Goal: Task Accomplishment & Management: Complete application form

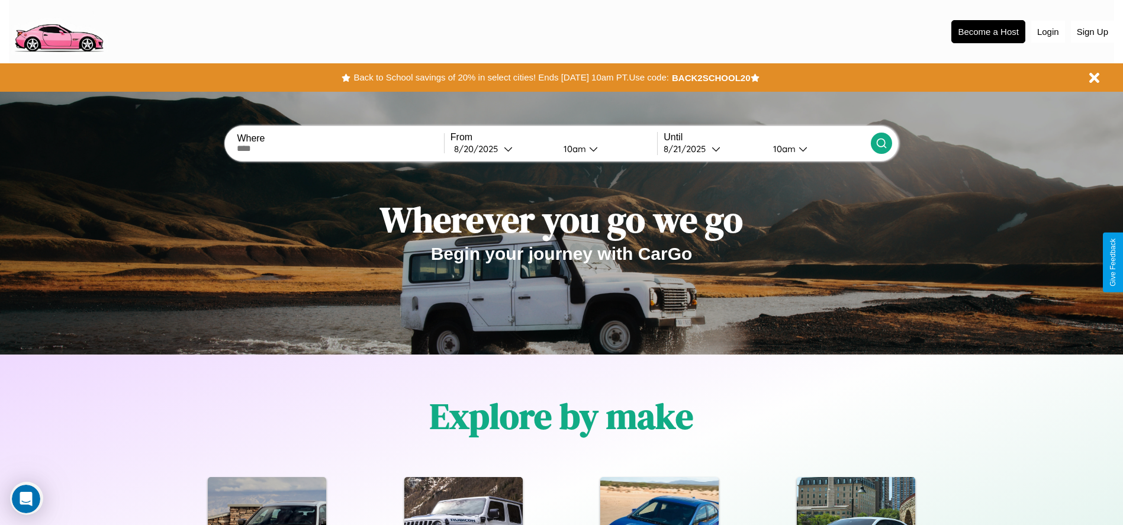
scroll to position [527, 0]
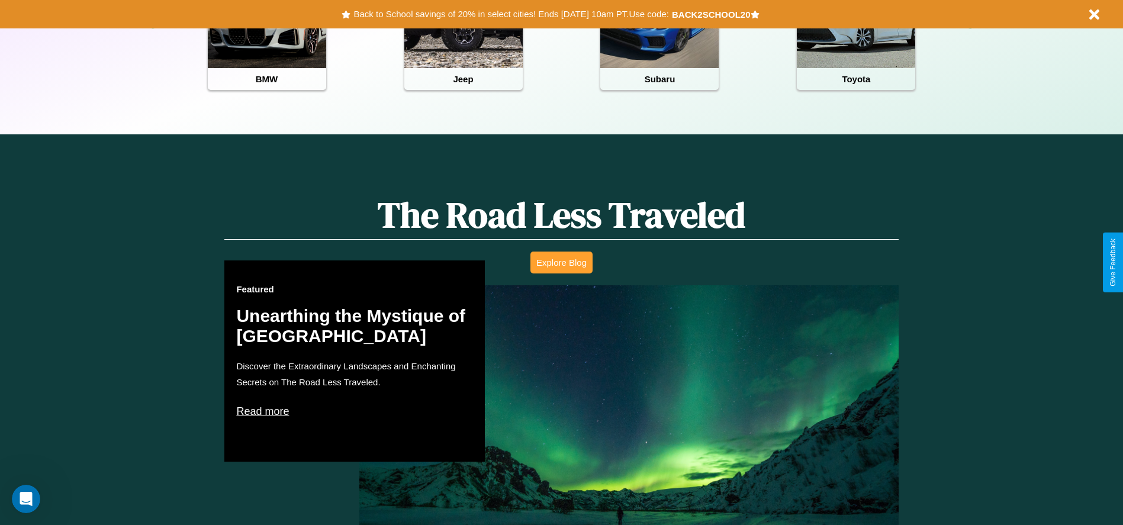
click at [561, 262] on button "Explore Blog" at bounding box center [561, 262] width 62 height 22
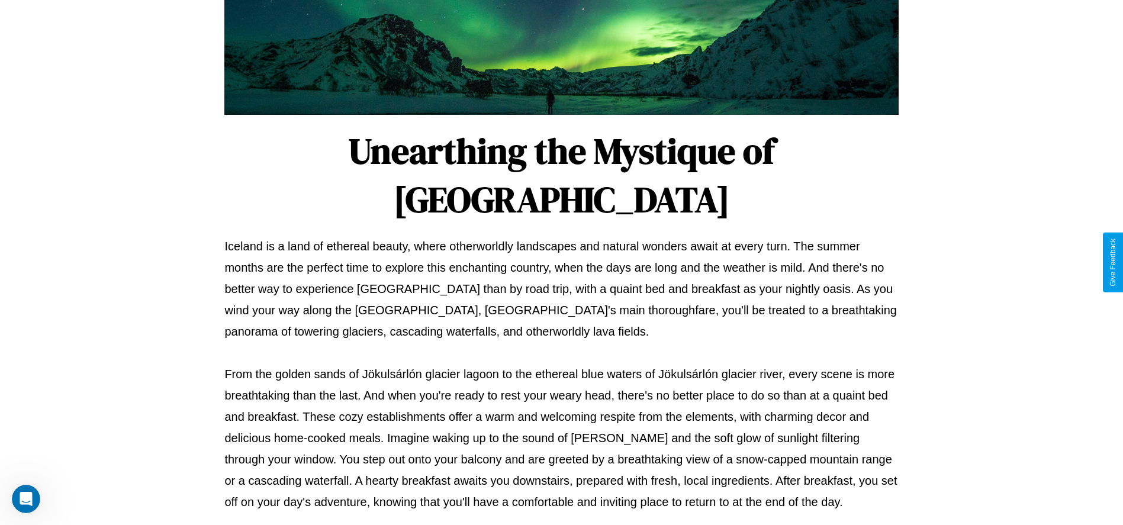
scroll to position [392, 0]
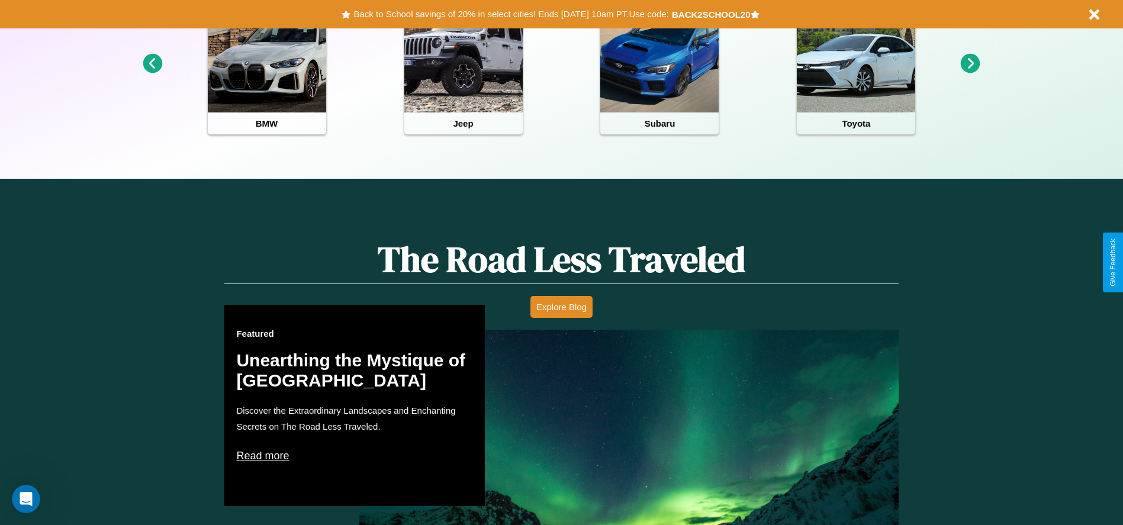
scroll to position [246, 0]
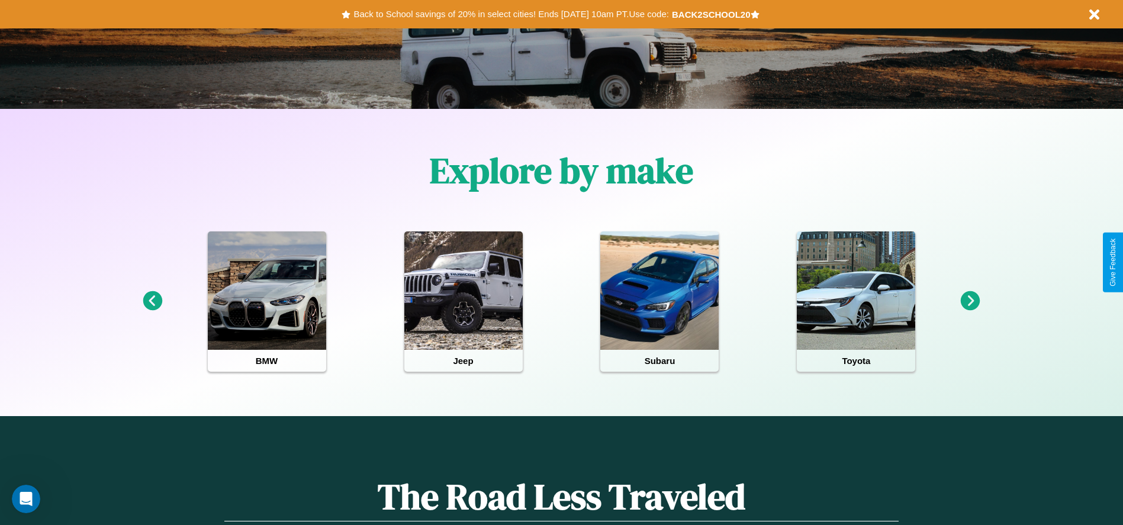
click at [970, 301] on icon at bounding box center [970, 301] width 20 height 20
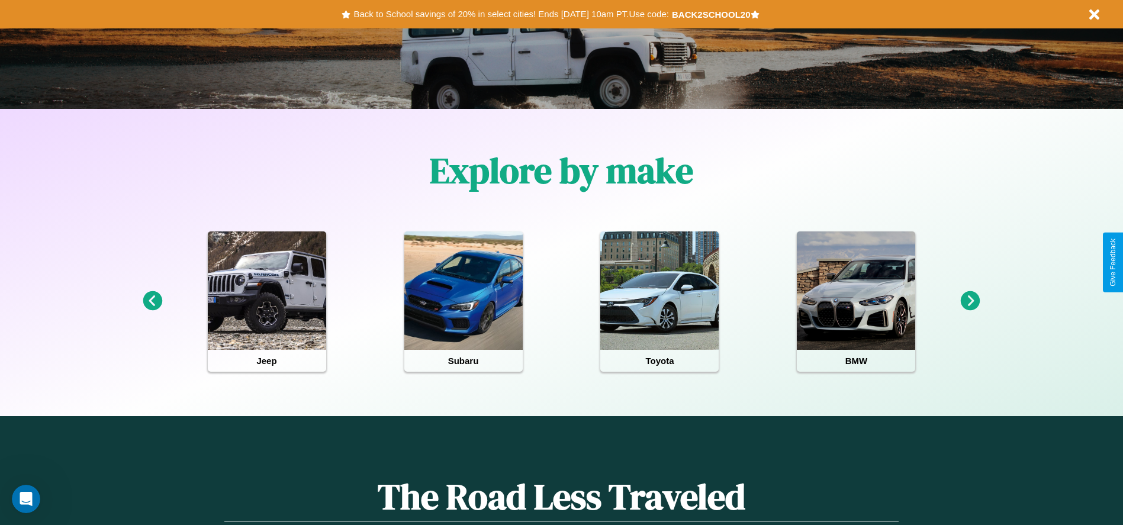
click at [152, 301] on icon at bounding box center [153, 301] width 20 height 20
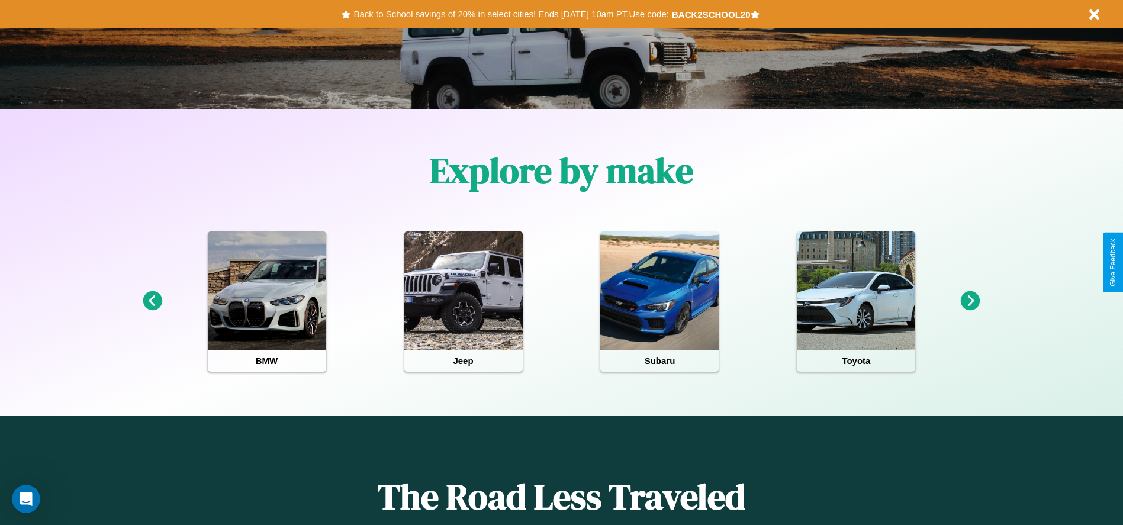
click at [970, 301] on icon at bounding box center [970, 301] width 20 height 20
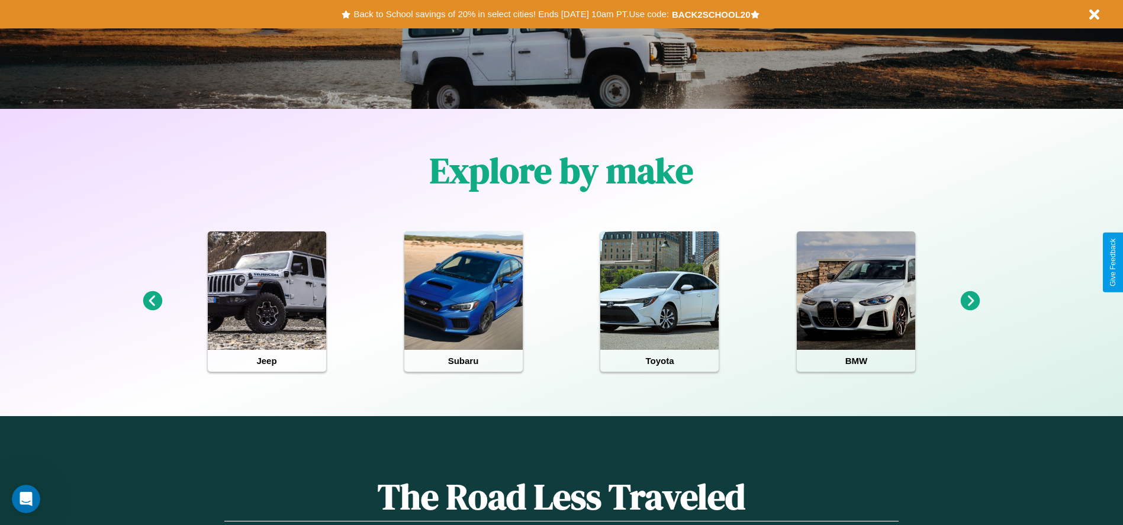
click at [970, 301] on icon at bounding box center [970, 301] width 20 height 20
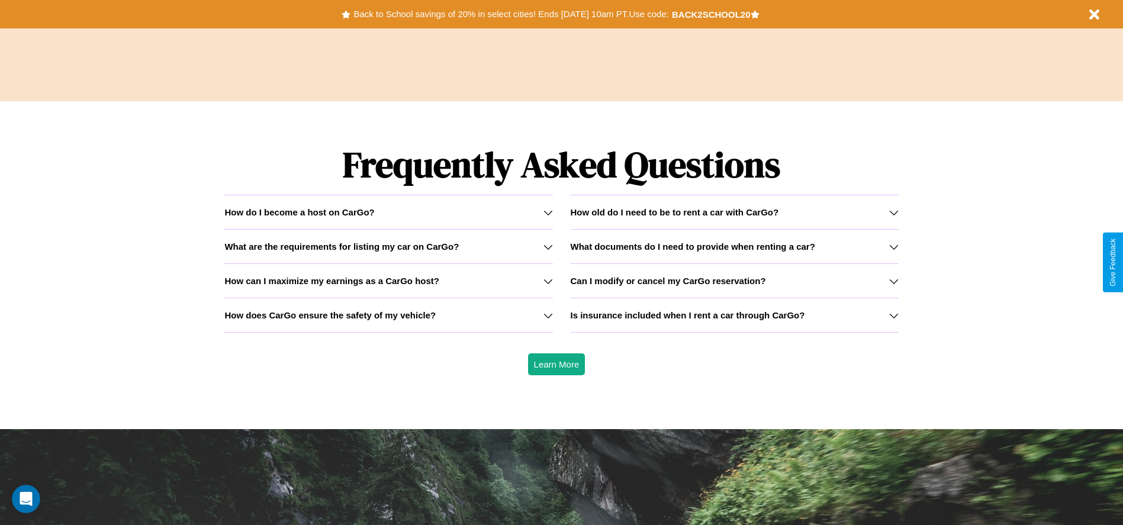
scroll to position [1698, 0]
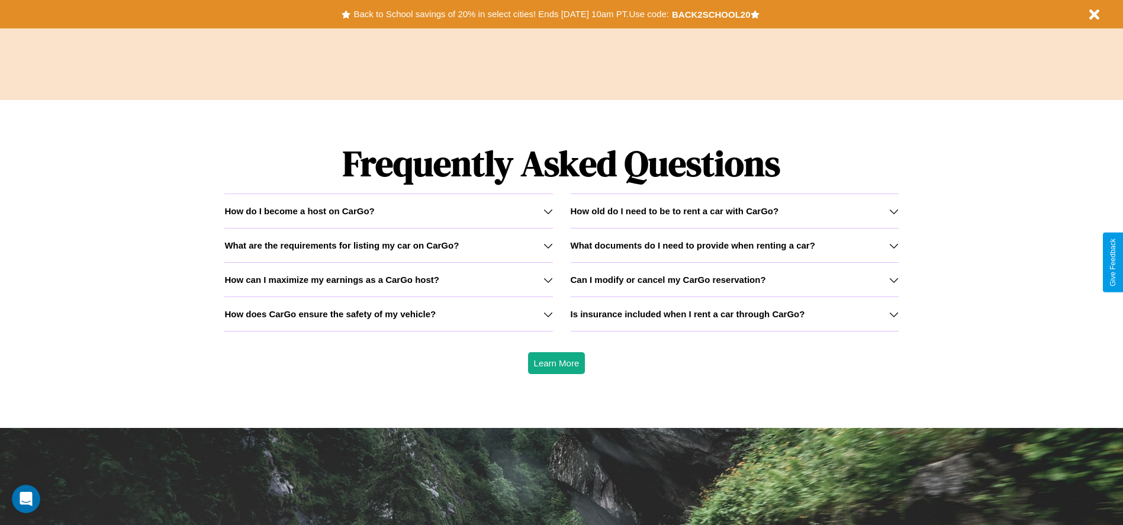
click at [734, 279] on h3 "Can I modify or cancel my CarGo reservation?" at bounding box center [667, 280] width 195 height 10
click at [734, 314] on h3 "Is insurance included when I rent a car through CarGo?" at bounding box center [687, 314] width 234 height 10
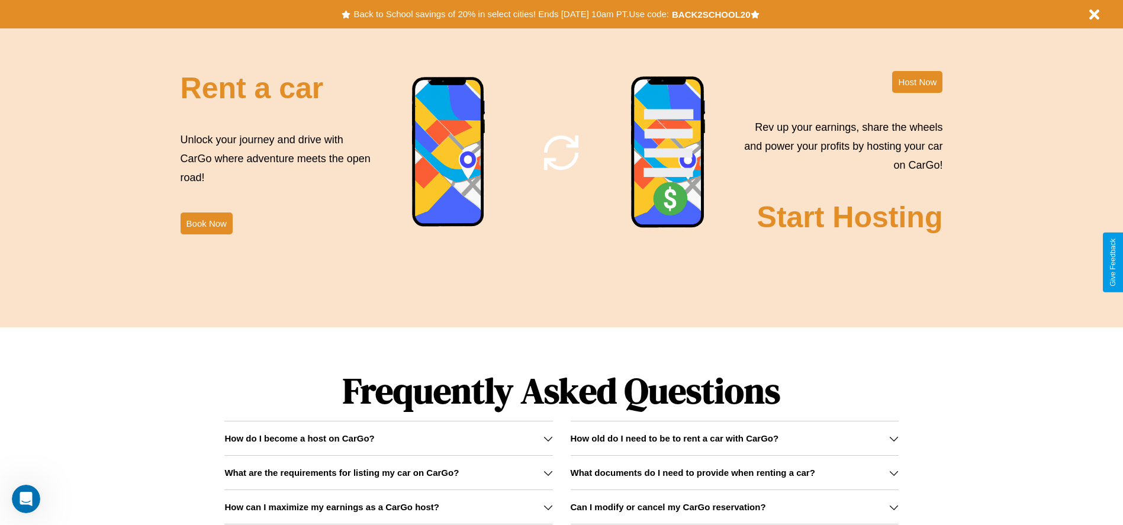
scroll to position [1290, 0]
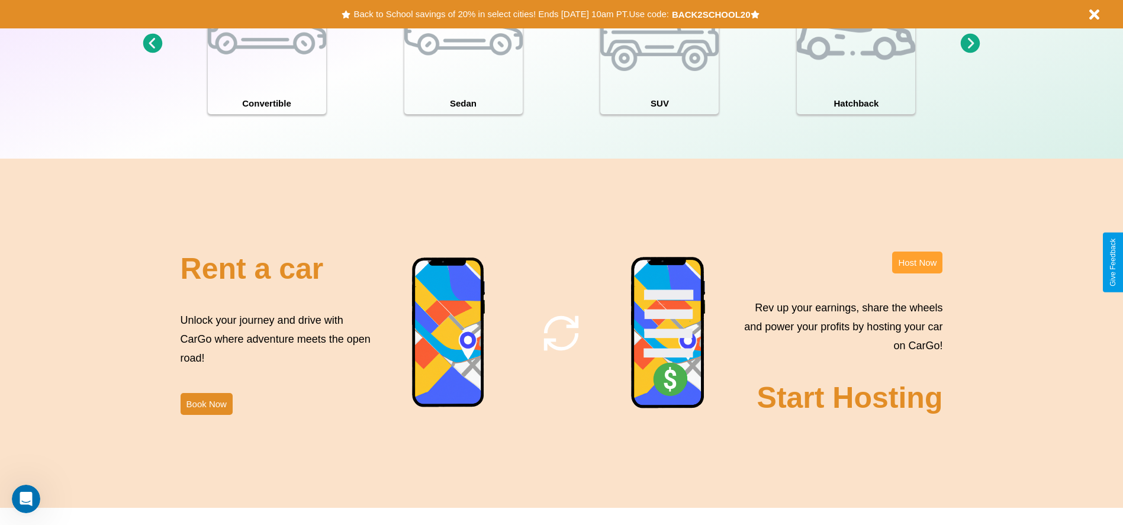
click at [917, 262] on button "Host Now" at bounding box center [917, 262] width 50 height 22
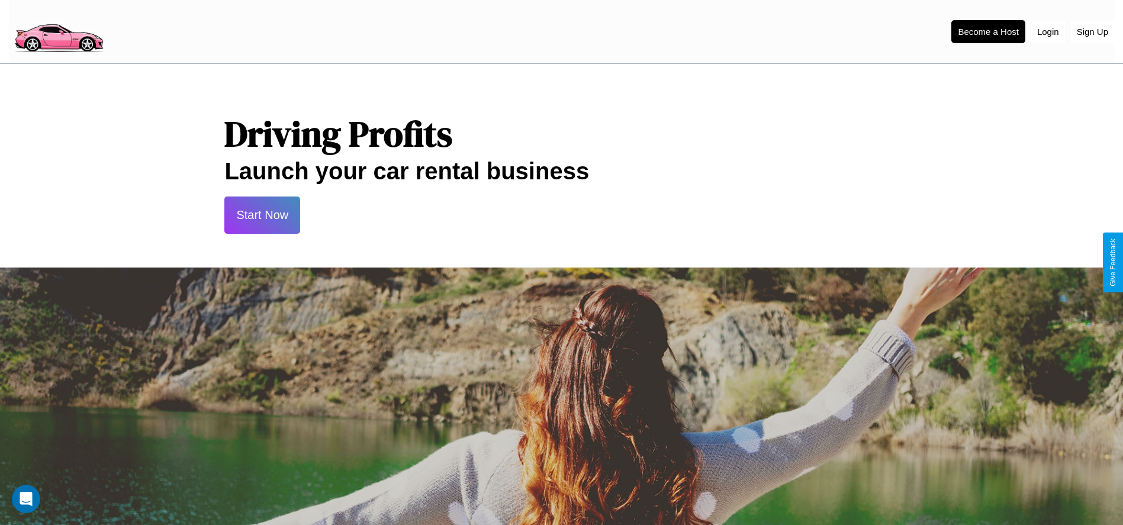
click at [262, 215] on button "Start Now" at bounding box center [262, 214] width 76 height 37
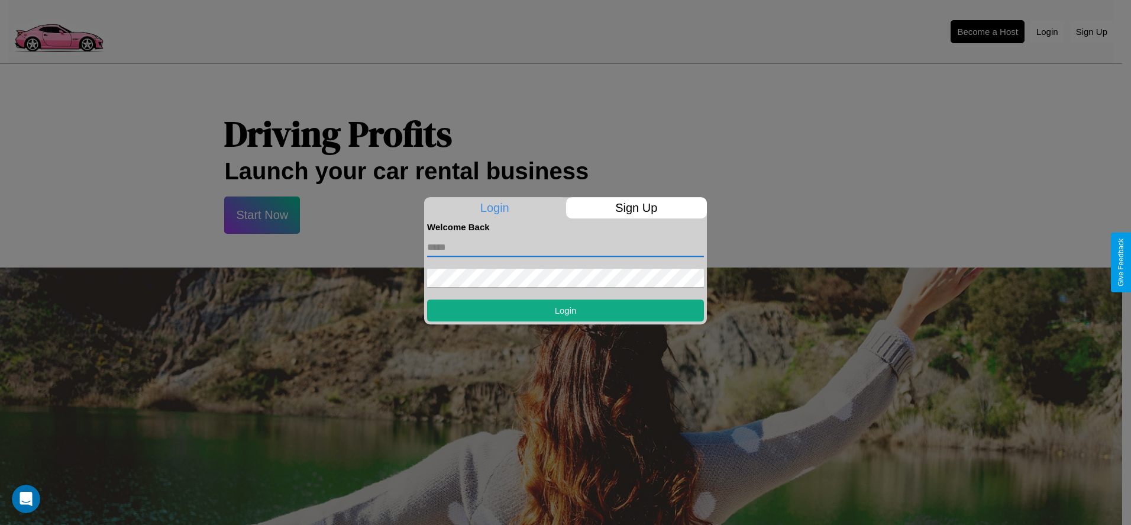
click at [566, 247] on input "text" at bounding box center [565, 247] width 277 height 19
type input "**********"
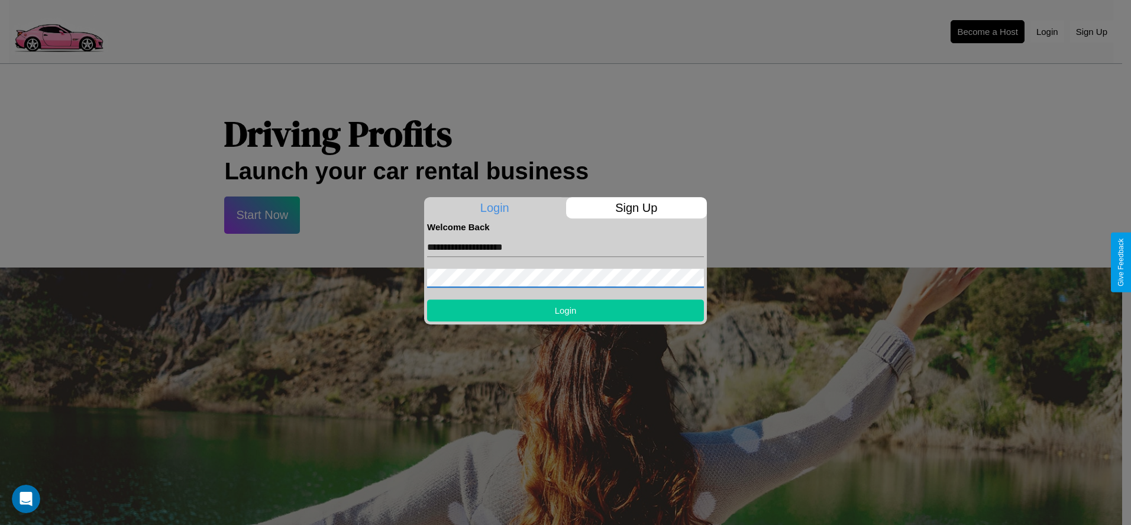
click at [566, 310] on button "Login" at bounding box center [565, 310] width 277 height 22
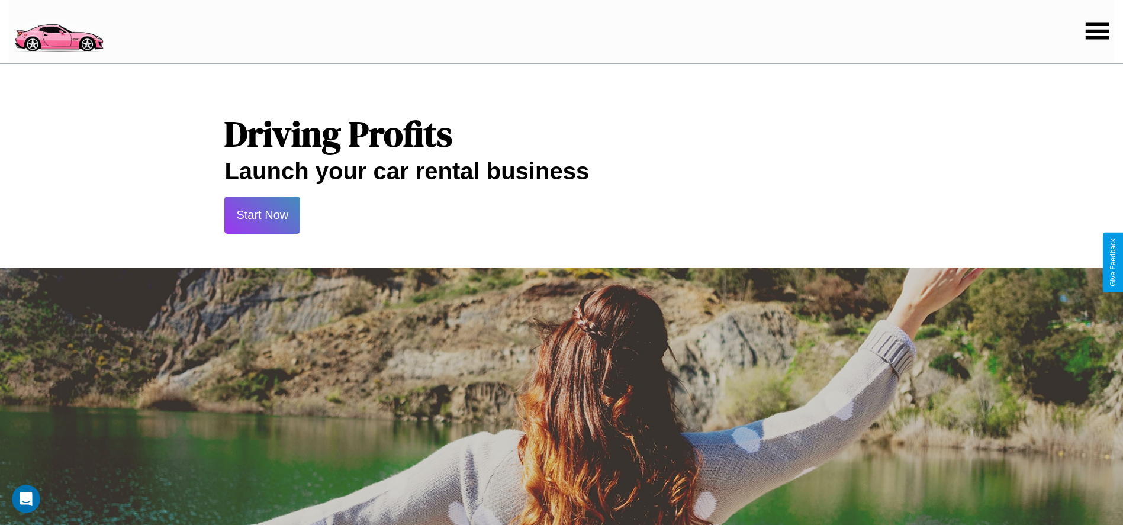
click at [262, 215] on button "Start Now" at bounding box center [262, 214] width 76 height 37
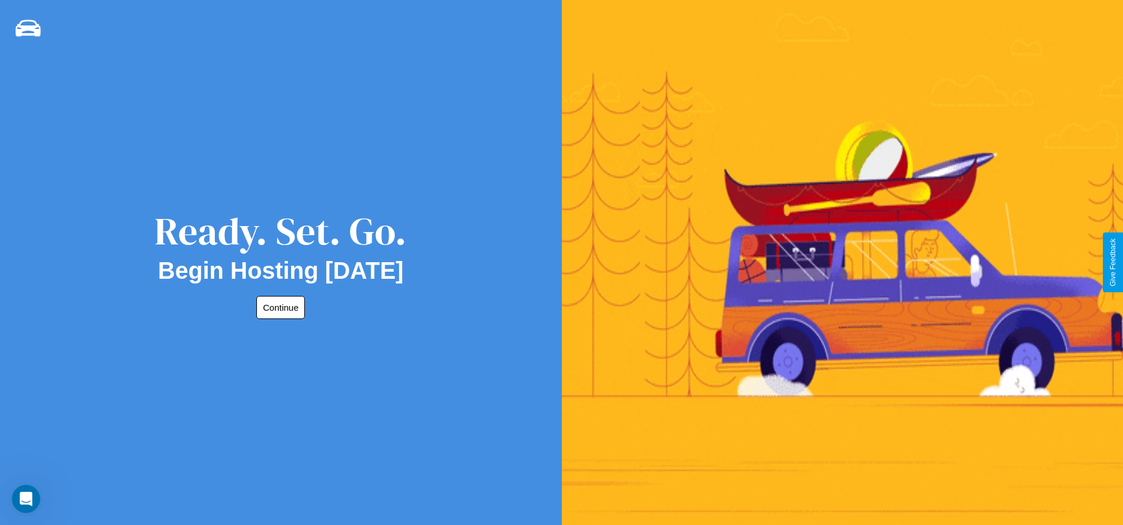
click at [278, 307] on button "Continue" at bounding box center [280, 307] width 49 height 23
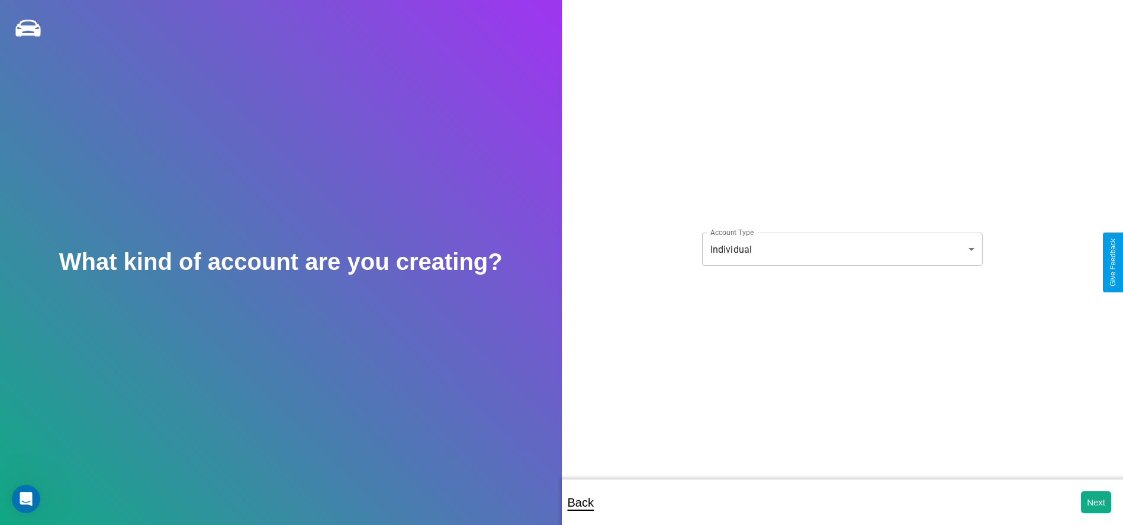
click at [841, 249] on body "**********" at bounding box center [561, 270] width 1123 height 541
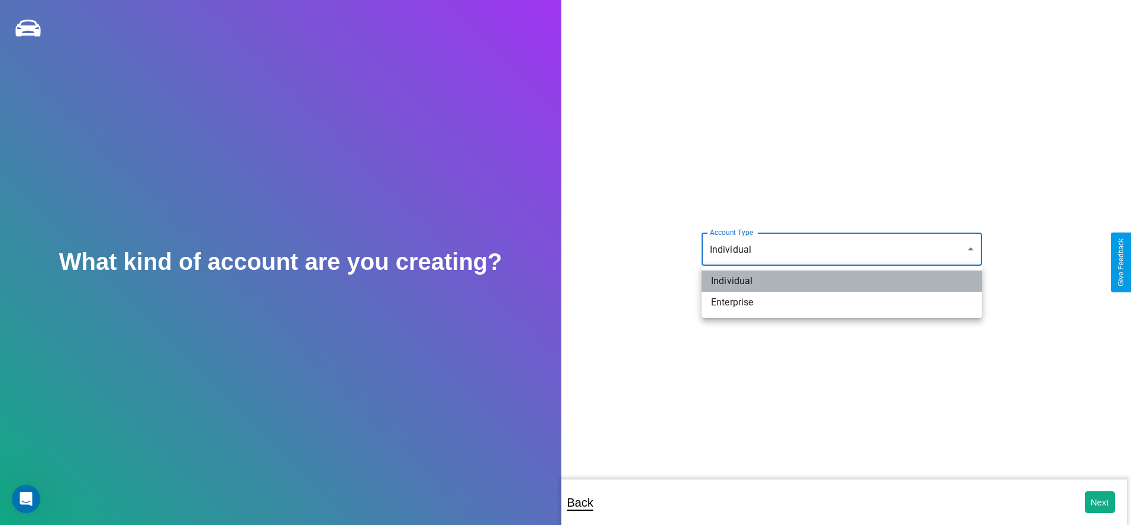
click at [842, 281] on li "Individual" at bounding box center [842, 280] width 280 height 21
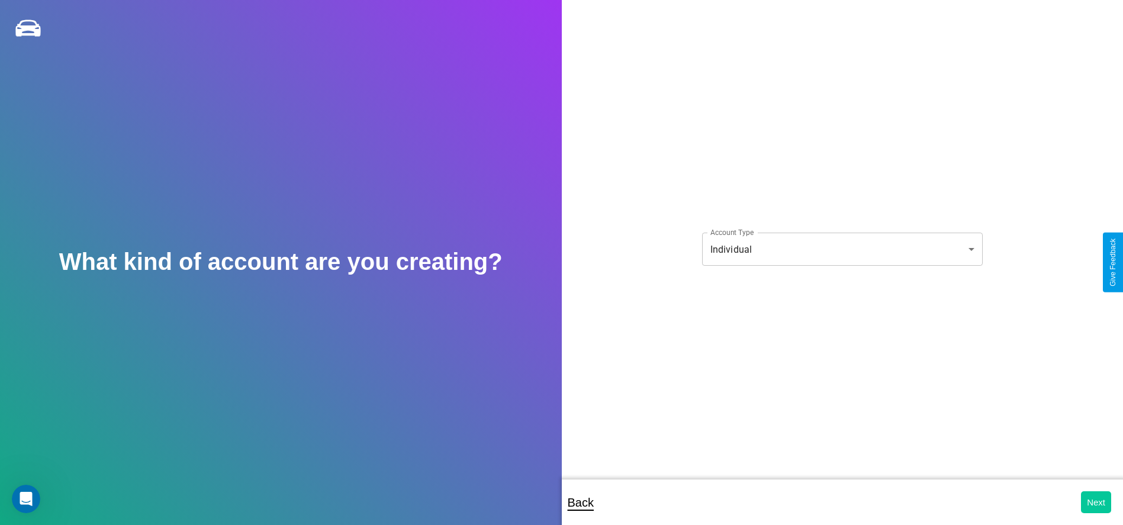
click at [1095, 502] on button "Next" at bounding box center [1095, 502] width 30 height 22
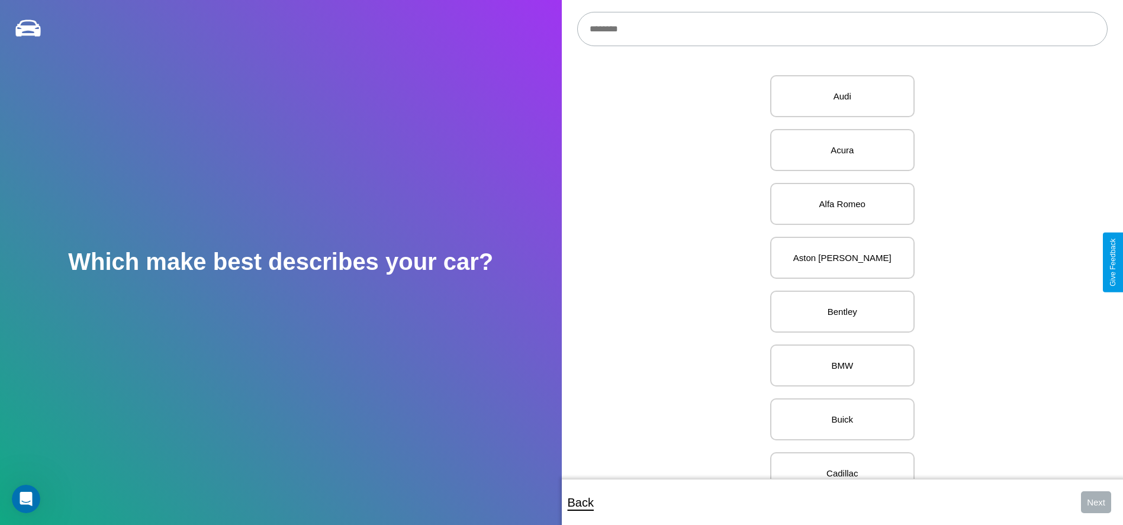
click at [841, 29] on input "text" at bounding box center [842, 29] width 530 height 34
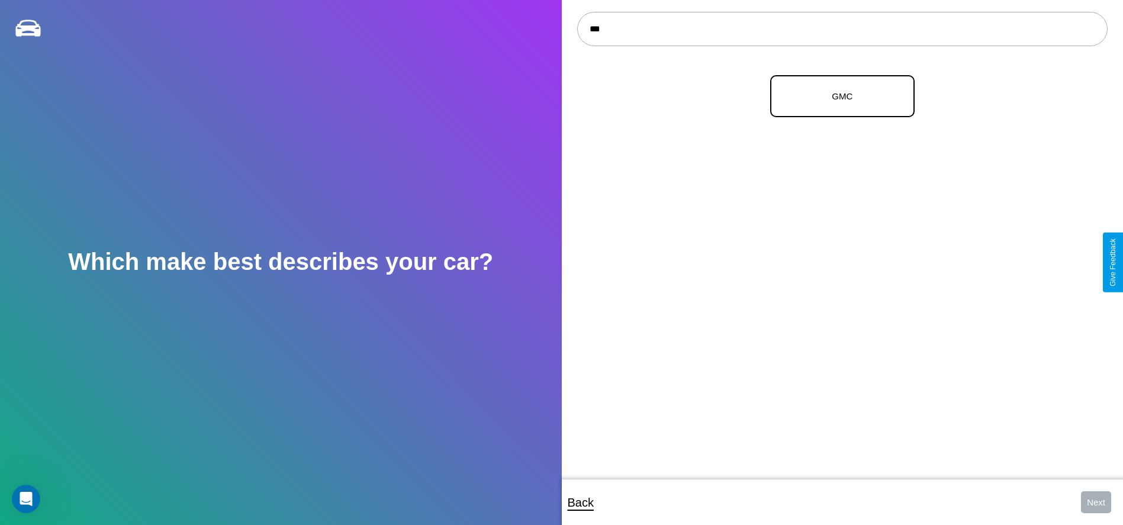
type input "***"
click at [837, 96] on p "GMC" at bounding box center [842, 96] width 118 height 16
click at [1095, 502] on button "Next" at bounding box center [1095, 502] width 30 height 22
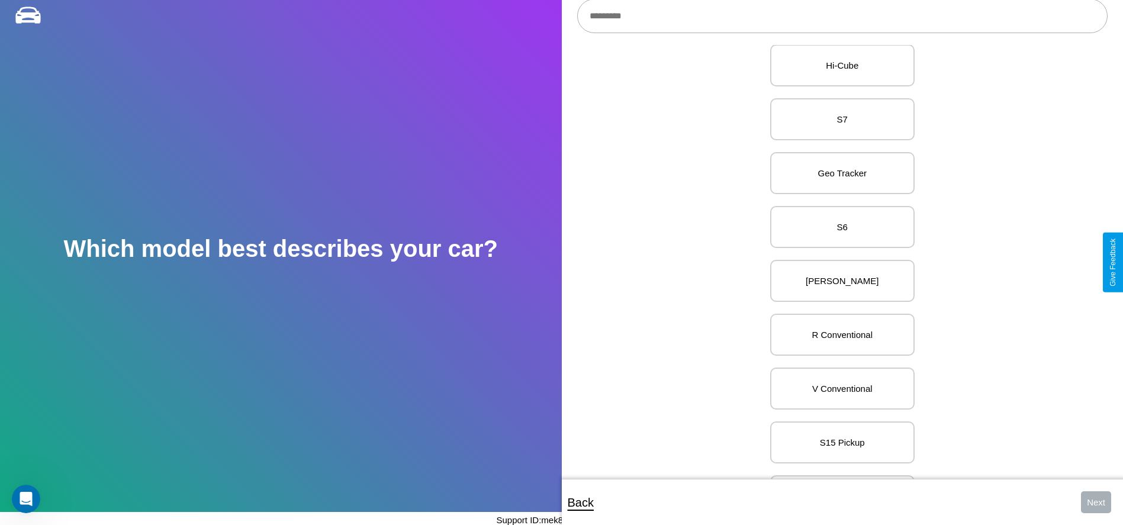
scroll to position [4237, 0]
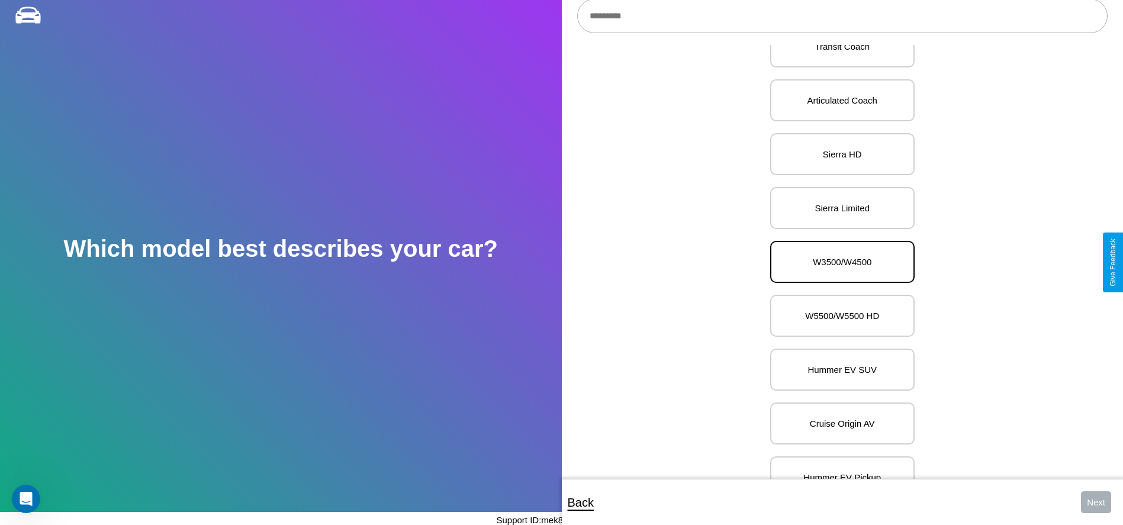
click at [837, 262] on p "W3500/W4500" at bounding box center [842, 262] width 118 height 16
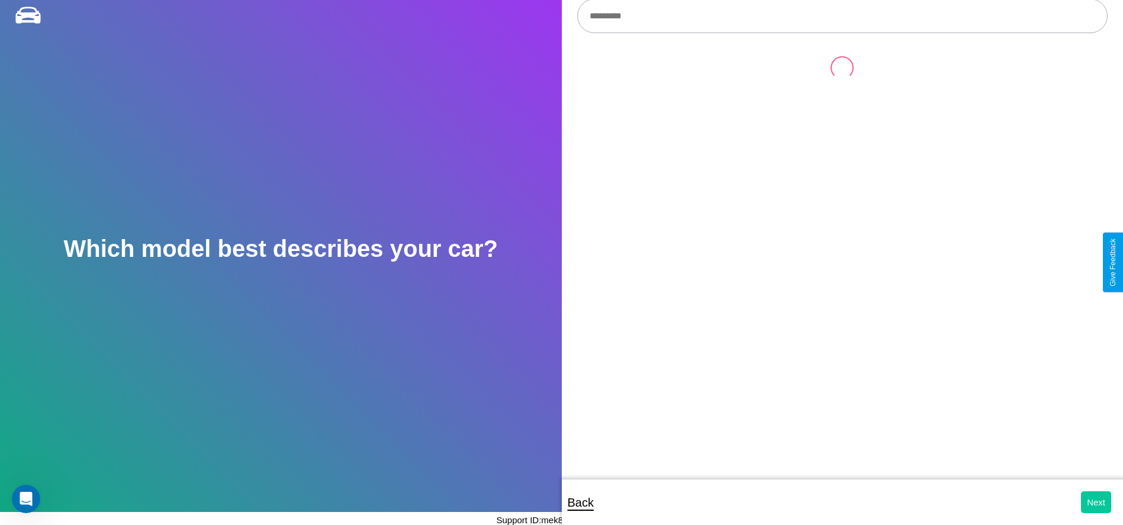
scroll to position [0, 0]
click at [1095, 502] on button "Next" at bounding box center [1095, 502] width 30 height 22
